Goal: Task Accomplishment & Management: Complete application form

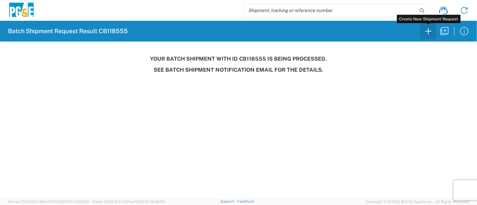
click at [430, 30] on icon "button" at bounding box center [428, 31] width 11 height 11
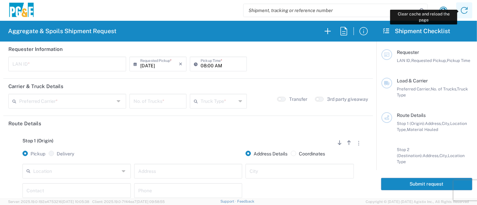
click at [467, 9] on icon at bounding box center [464, 10] width 11 height 11
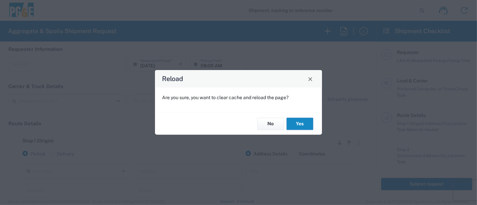
click at [304, 124] on button "Yes" at bounding box center [300, 124] width 27 height 12
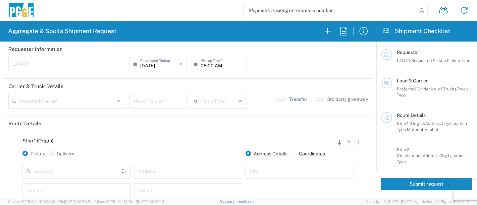
click at [71, 65] on input "text" at bounding box center [67, 64] width 110 height 12
type input "R9S1"
click at [201, 64] on input "08:00 AM" at bounding box center [222, 64] width 42 height 12
type input "06:00 AM"
click at [89, 101] on input "text" at bounding box center [66, 101] width 95 height 12
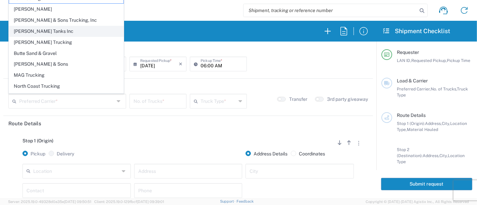
click at [39, 32] on span "[PERSON_NAME] Tanks Inc" at bounding box center [66, 31] width 114 height 10
type input "[PERSON_NAME] Tanks Inc"
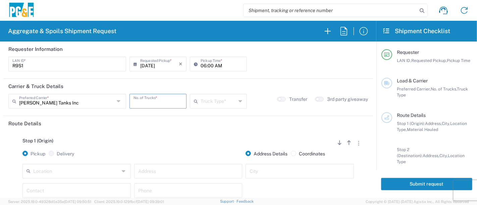
click at [151, 101] on input "number" at bounding box center [158, 101] width 49 height 12
type input "1"
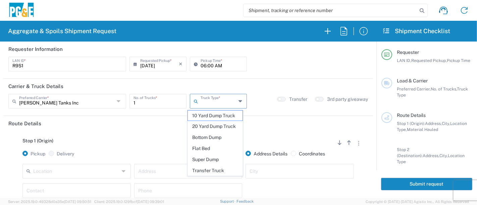
click at [226, 100] on input "text" at bounding box center [219, 101] width 36 height 12
click at [221, 129] on span "20 Yard Dump Truck" at bounding box center [215, 127] width 55 height 10
type input "20 Yard Dump Truck"
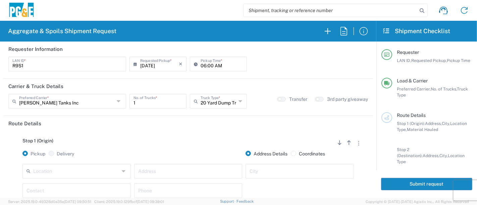
scroll to position [37, 0]
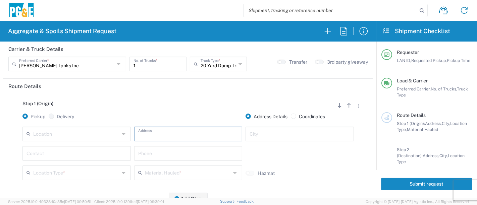
click at [152, 137] on input "text" at bounding box center [188, 134] width 100 height 12
click at [83, 136] on input "text" at bounding box center [76, 134] width 86 height 12
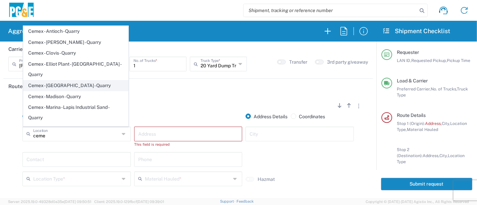
click at [77, 81] on span "Cemex - [GEOGRAPHIC_DATA] - Quarry" at bounding box center [76, 86] width 105 height 10
type input "Cemex - [GEOGRAPHIC_DATA] - Quarry"
type input "[STREET_ADDRESS][PERSON_NAME]"
type input "[GEOGRAPHIC_DATA]"
type input "Quarry"
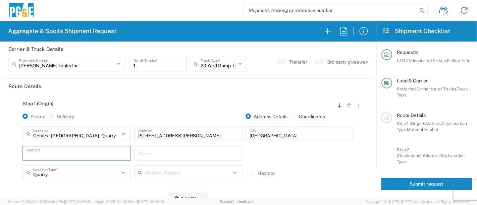
click at [80, 153] on input "text" at bounding box center [77, 153] width 100 height 12
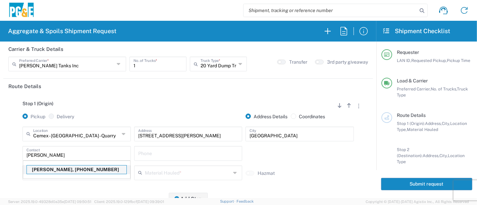
click at [76, 172] on p "[PERSON_NAME], [PHONE_NUMBER]" at bounding box center [77, 170] width 100 height 8
type input "[PERSON_NAME]"
type input "[PHONE_NUMBER]"
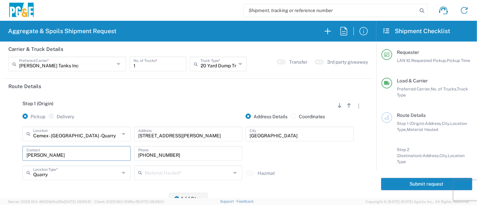
click at [177, 172] on input "text" at bounding box center [188, 173] width 86 height 12
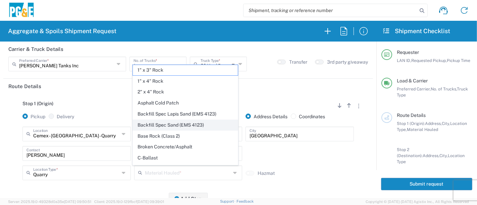
click at [175, 120] on span "Backfill Spec Sand (EMS 4123)" at bounding box center [185, 125] width 105 height 10
type input "Backfill Spec Sand (EMS 4123)"
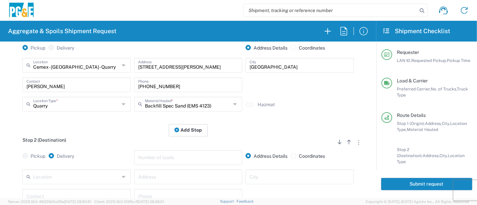
scroll to position [112, 0]
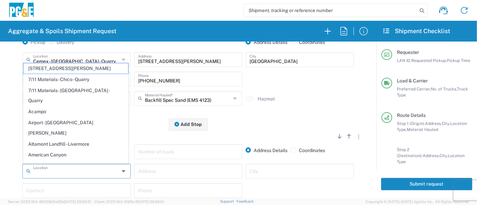
click at [113, 172] on input "text" at bounding box center [76, 171] width 86 height 12
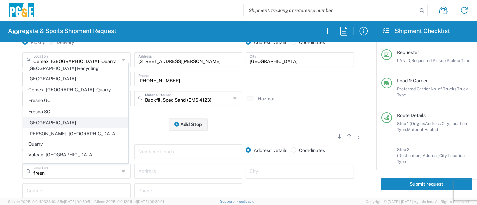
click at [39, 126] on span "[GEOGRAPHIC_DATA]" at bounding box center [76, 123] width 105 height 10
type input "[GEOGRAPHIC_DATA]"
type input "[STREET_ADDRESS]"
type input "[GEOGRAPHIC_DATA]"
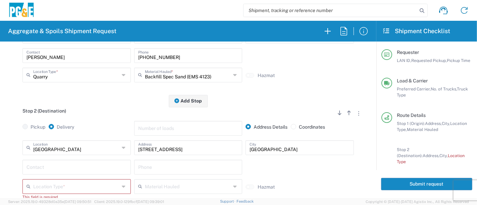
scroll to position [149, 0]
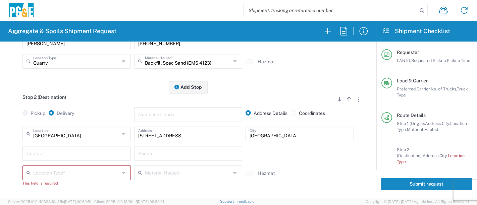
click at [91, 155] on input "text" at bounding box center [77, 153] width 100 height 12
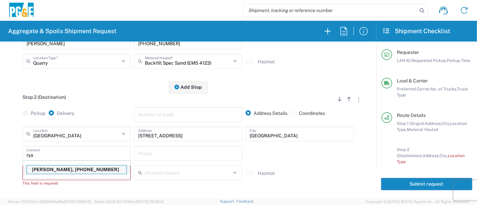
click at [77, 171] on p "[PERSON_NAME], [PHONE_NUMBER]" at bounding box center [77, 170] width 100 height 8
type input "[PERSON_NAME]"
type input "[PHONE_NUMBER]"
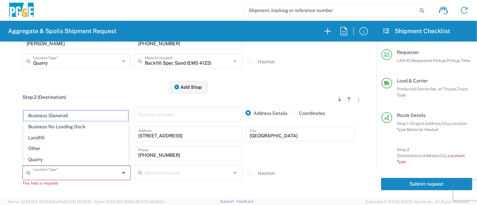
click at [117, 171] on input "text" at bounding box center [76, 173] width 86 height 12
click at [84, 147] on span "Other" at bounding box center [76, 149] width 105 height 10
type input "Other"
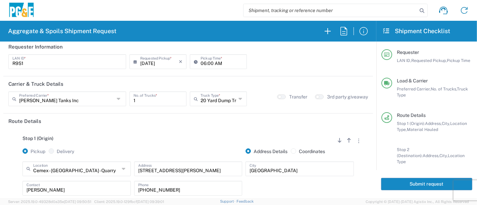
scroll to position [0, 0]
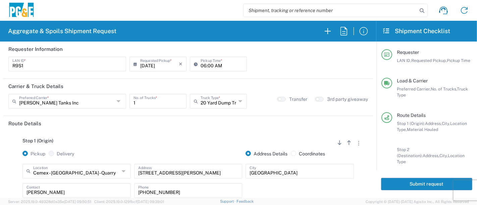
click at [404, 185] on button "Submit request" at bounding box center [426, 184] width 91 height 12
